Goal: Find specific page/section: Find specific page/section

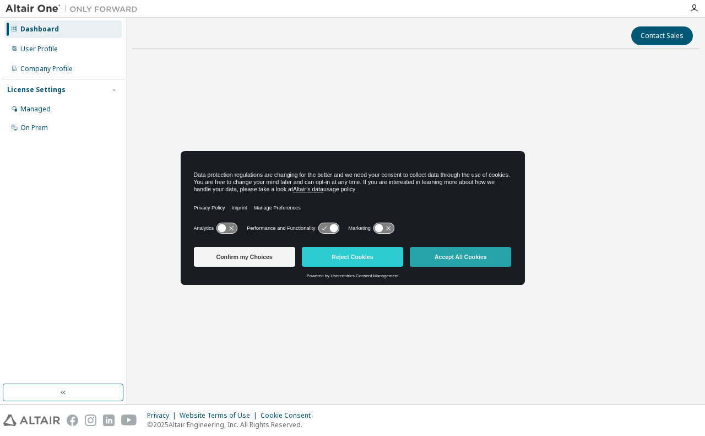
click at [459, 257] on button "Accept All Cookies" at bounding box center [460, 257] width 101 height 20
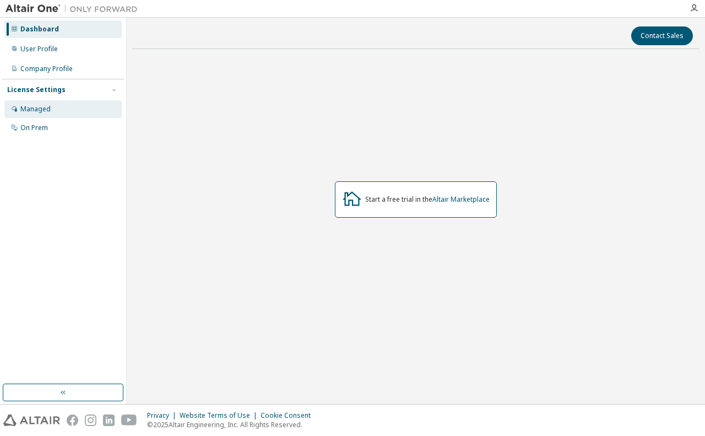
click at [23, 109] on div "Managed" at bounding box center [35, 109] width 30 height 9
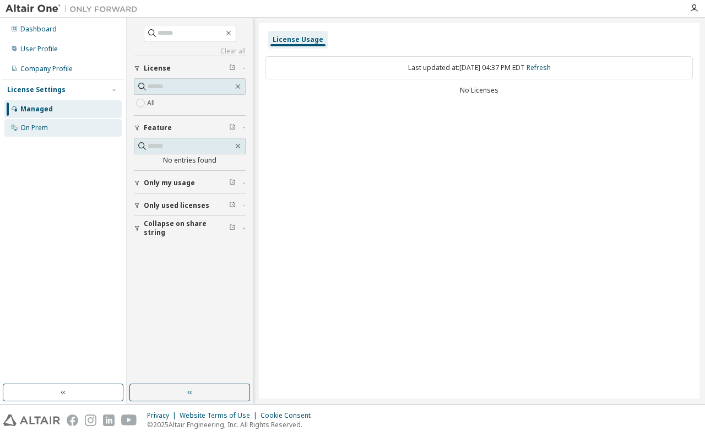
click at [37, 128] on div "On Prem" at bounding box center [34, 127] width 28 height 9
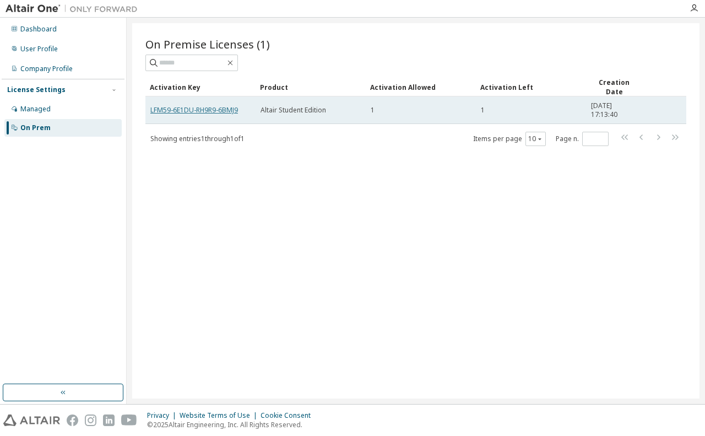
click at [195, 109] on link "LFM59-6E1DU-RH9R9-6BMJ9" at bounding box center [194, 109] width 88 height 9
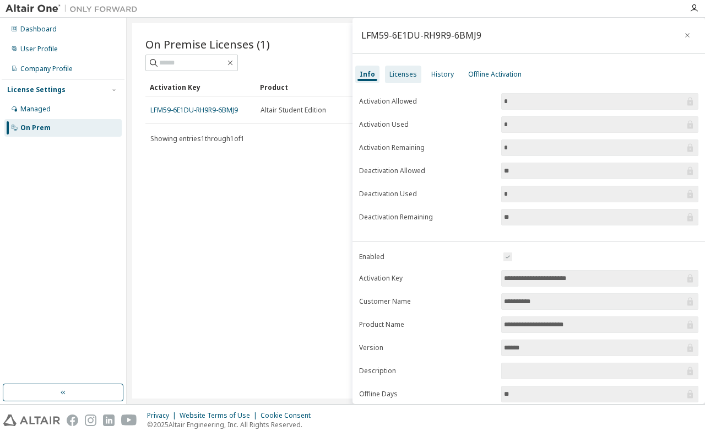
click at [398, 77] on div "Licenses" at bounding box center [404, 74] width 28 height 9
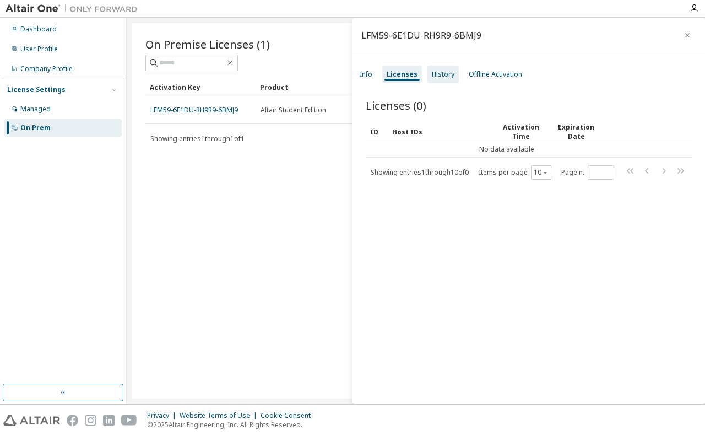
click at [445, 75] on div "History" at bounding box center [443, 74] width 23 height 9
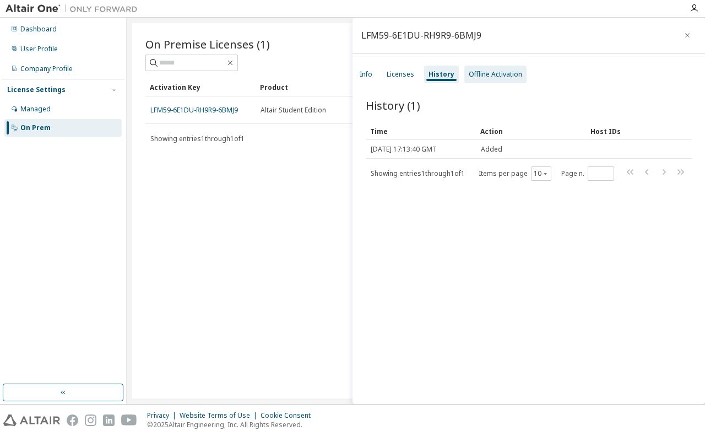
click at [499, 77] on div "Offline Activation" at bounding box center [495, 74] width 53 height 9
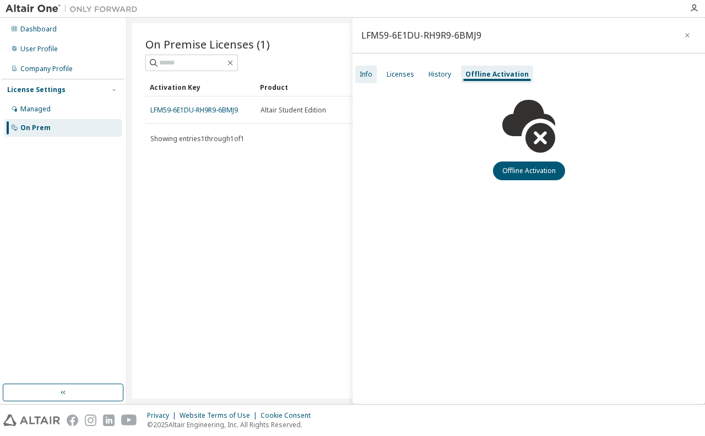
click at [367, 76] on div "Info" at bounding box center [366, 74] width 13 height 9
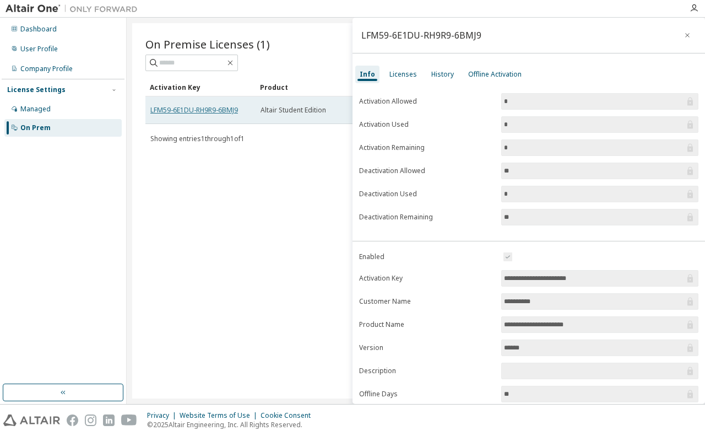
click at [202, 107] on link "LFM59-6E1DU-RH9R9-6BMJ9" at bounding box center [194, 109] width 88 height 9
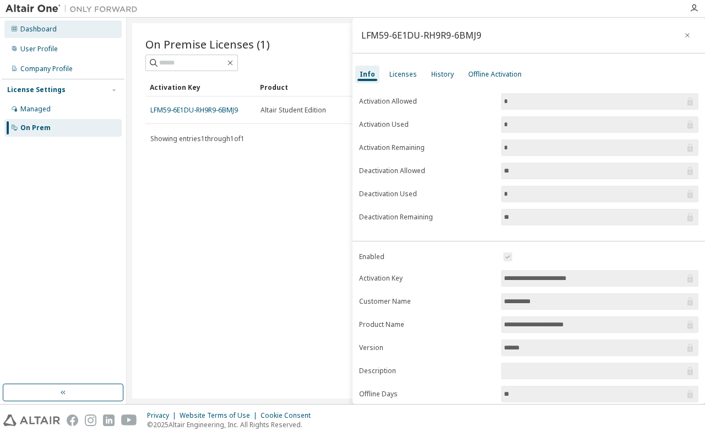
click at [43, 30] on div "Dashboard" at bounding box center [38, 29] width 36 height 9
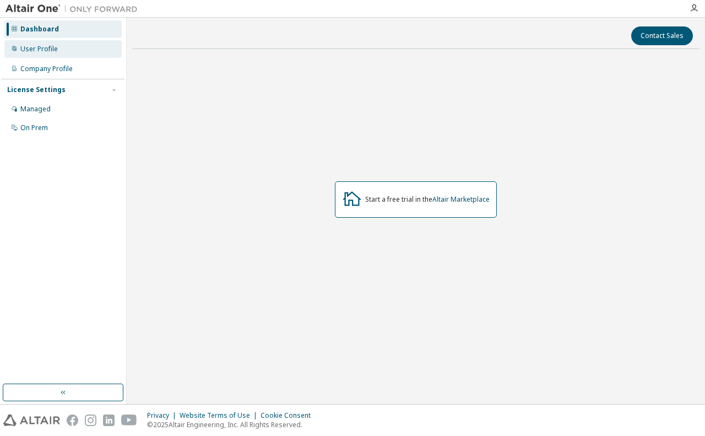
click at [38, 49] on div "User Profile" at bounding box center [38, 49] width 37 height 9
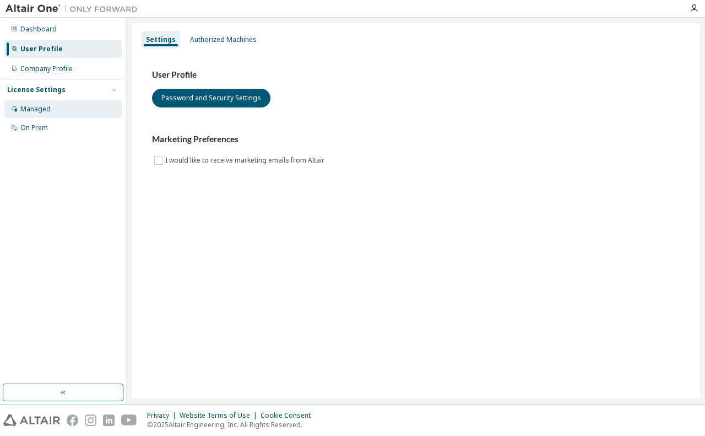
click at [16, 108] on icon at bounding box center [14, 108] width 7 height 7
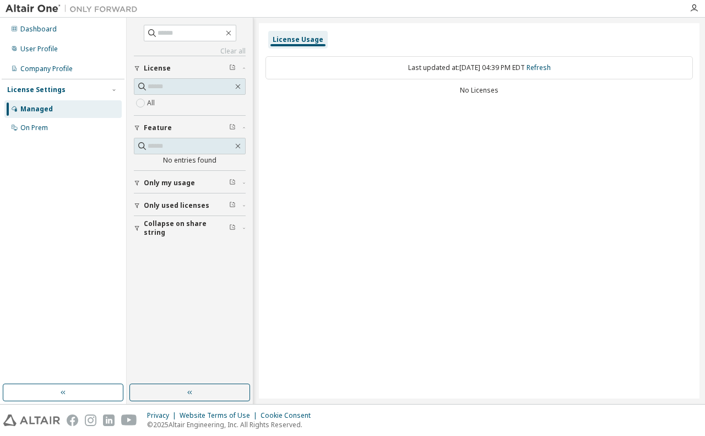
click at [187, 184] on span "Only my usage" at bounding box center [169, 183] width 51 height 9
click at [163, 238] on span "Only used licenses" at bounding box center [177, 237] width 66 height 9
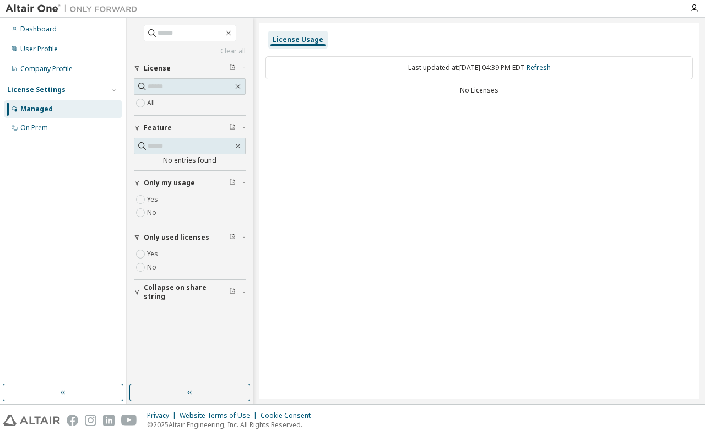
click at [161, 289] on span "Collapse on share string" at bounding box center [186, 292] width 85 height 18
click at [30, 130] on div "On Prem" at bounding box center [34, 127] width 28 height 9
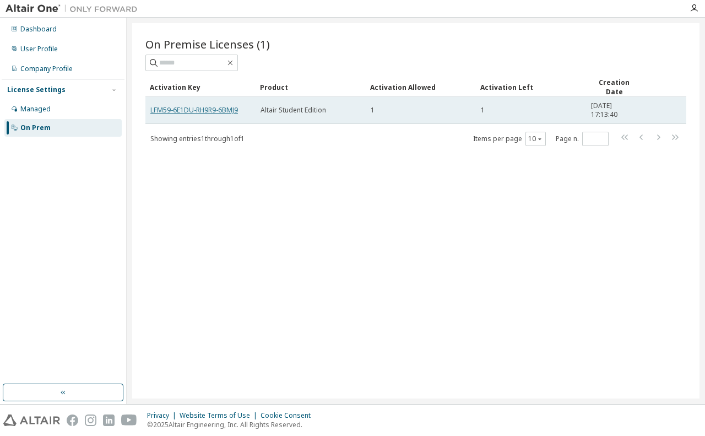
click at [188, 109] on link "LFM59-6E1DU-RH9R9-6BMJ9" at bounding box center [194, 109] width 88 height 9
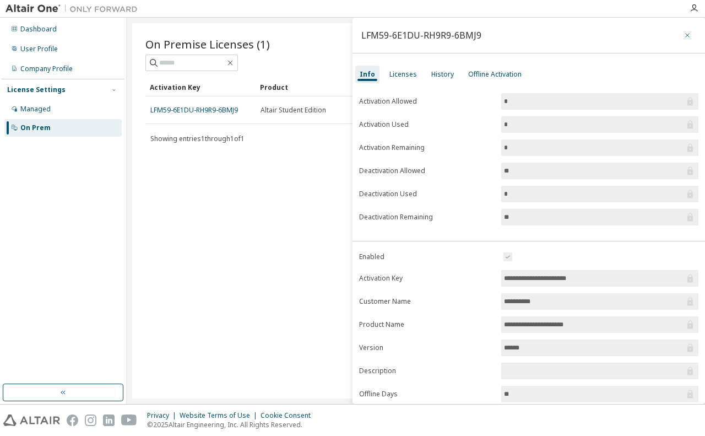
click at [687, 37] on icon "button" at bounding box center [688, 35] width 8 height 9
